Goal: Task Accomplishment & Management: Manage account settings

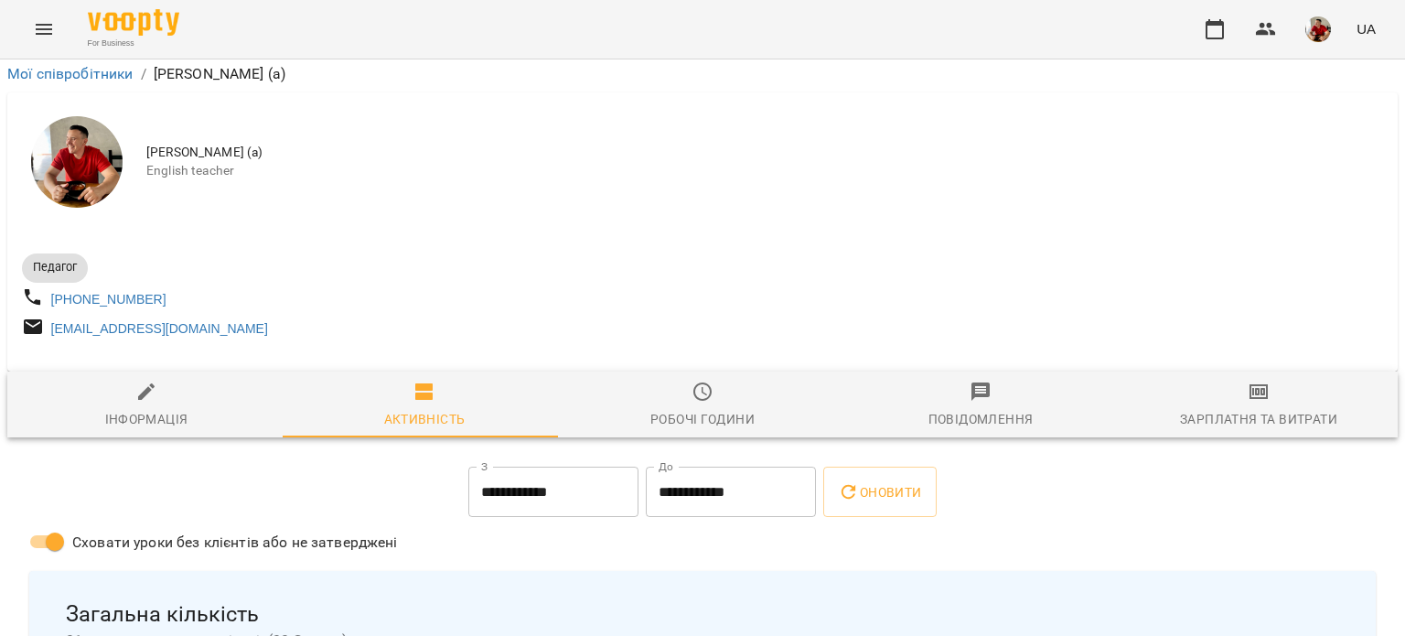
scroll to position [269, 0]
click at [1208, 18] on icon "button" at bounding box center [1215, 29] width 22 height 22
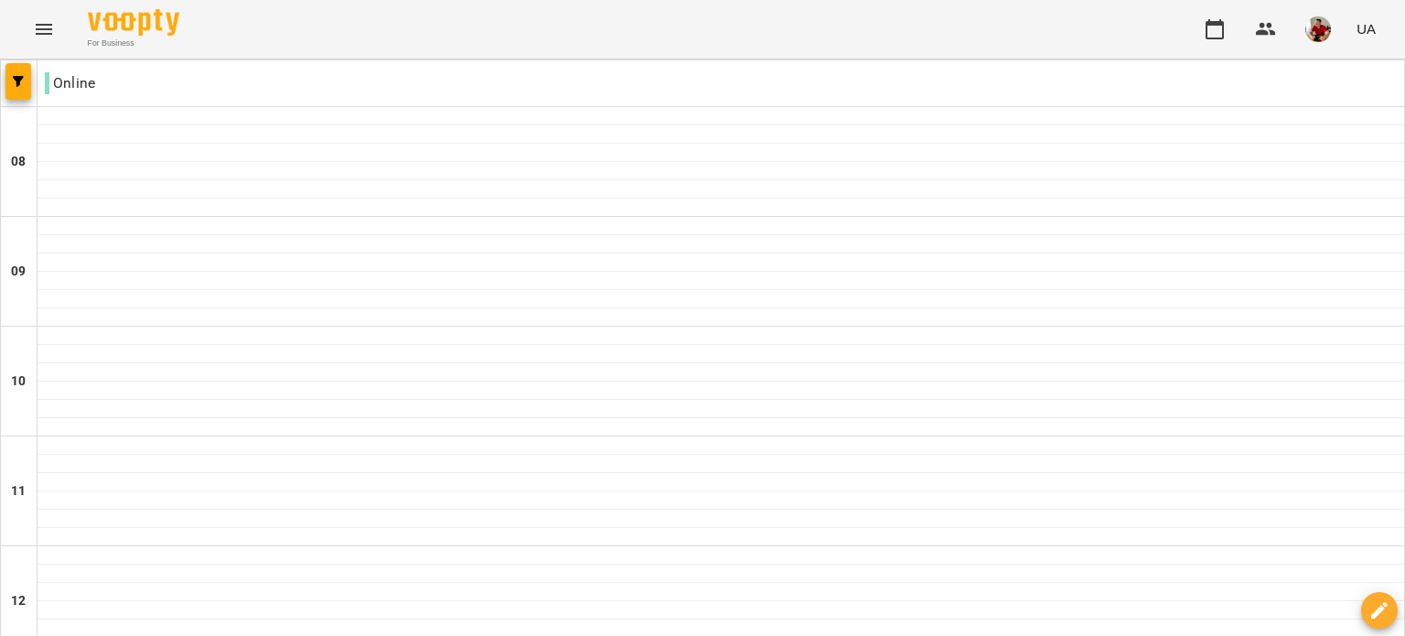
scroll to position [1239, 0]
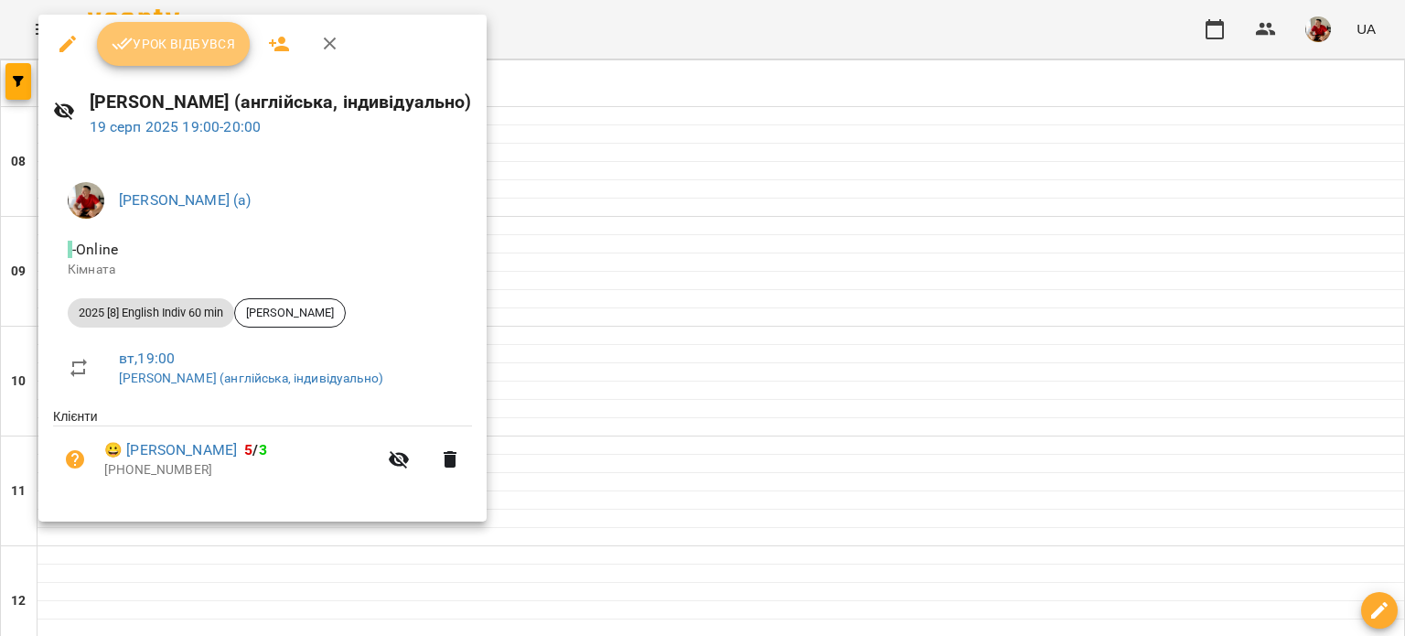
click at [201, 47] on span "Урок відбувся" at bounding box center [174, 44] width 124 height 22
